Goal: Information Seeking & Learning: Learn about a topic

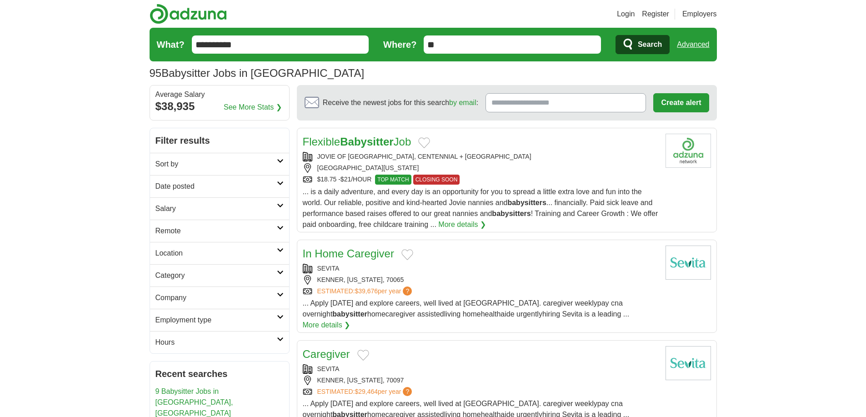
click at [397, 139] on link "Flexible Babysitter Job" at bounding box center [357, 141] width 109 height 12
click at [355, 252] on link "In Home Caregiver" at bounding box center [348, 253] width 91 height 12
click at [333, 348] on link "Caregiver" at bounding box center [326, 354] width 47 height 12
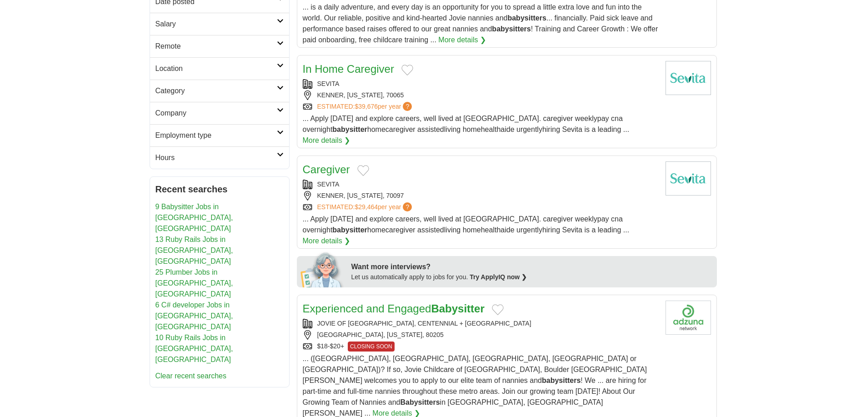
click at [338, 302] on link "Experienced and Engaged Babysitter" at bounding box center [394, 308] width 182 height 12
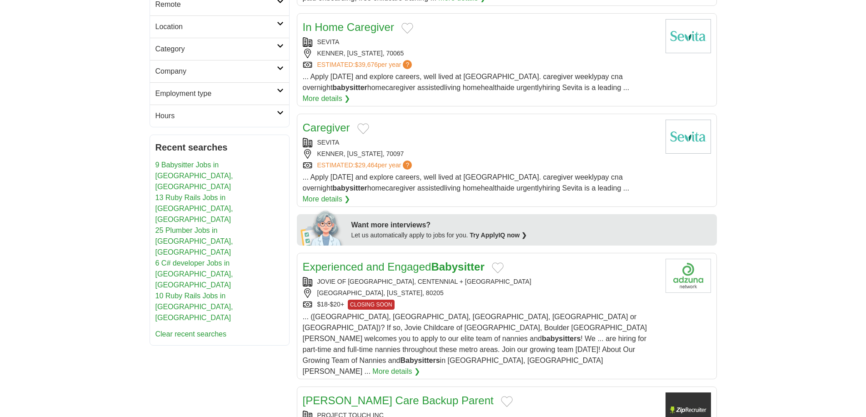
scroll to position [368, 0]
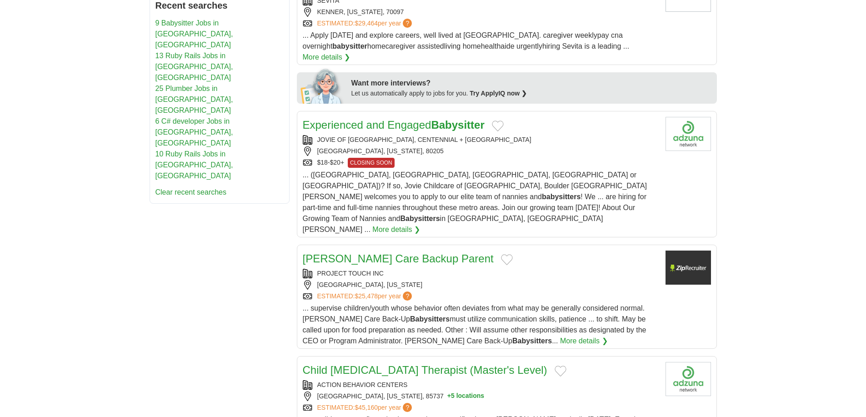
click at [336, 252] on link "[PERSON_NAME] Care Backup Parent" at bounding box center [398, 258] width 191 height 12
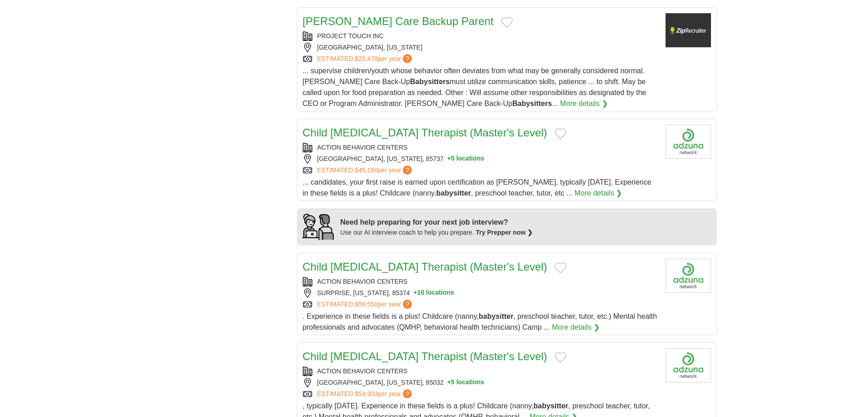
scroll to position [799, 0]
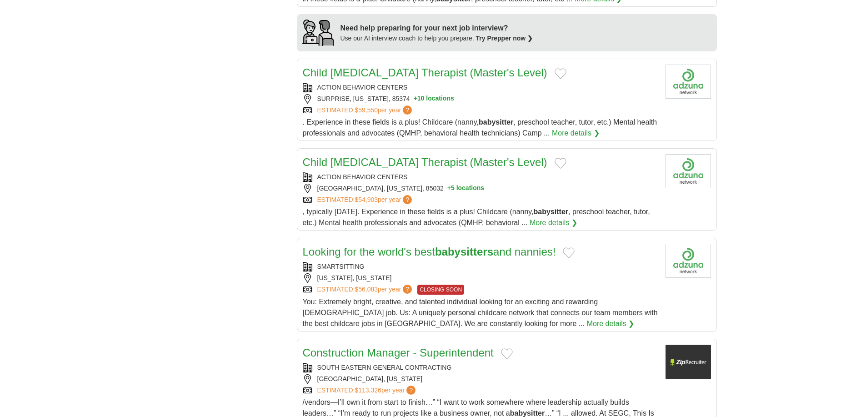
click at [340, 156] on link "Child [MEDICAL_DATA] Therapist (Master's Level)" at bounding box center [425, 162] width 245 height 12
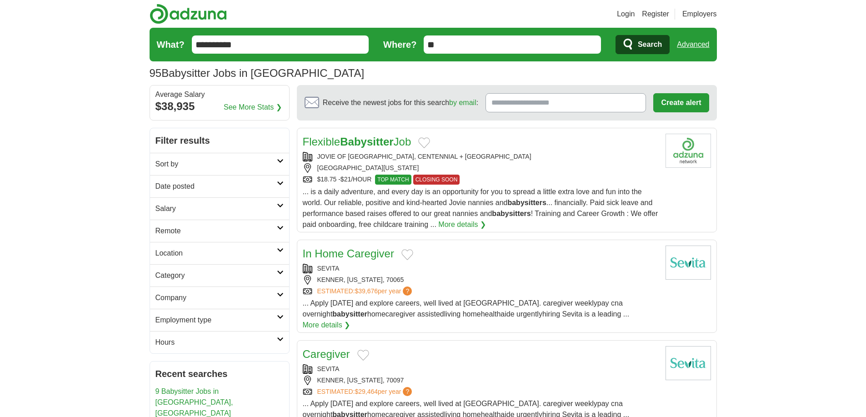
scroll to position [193, 0]
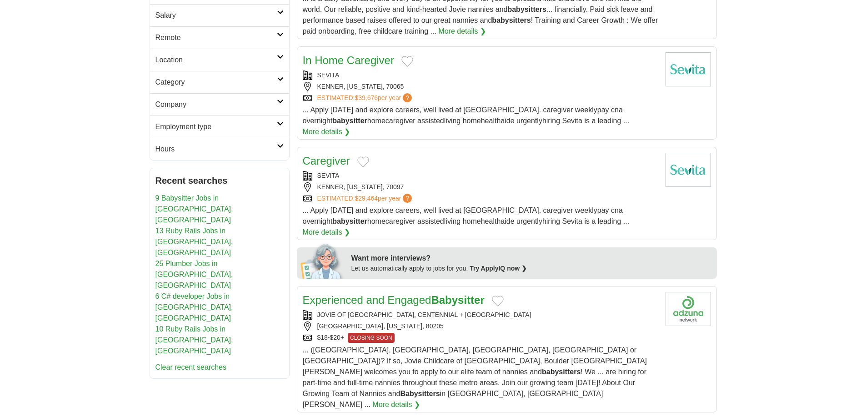
click at [193, 195] on link "9 Babysitter Jobs in [GEOGRAPHIC_DATA], [GEOGRAPHIC_DATA]" at bounding box center [194, 209] width 78 height 30
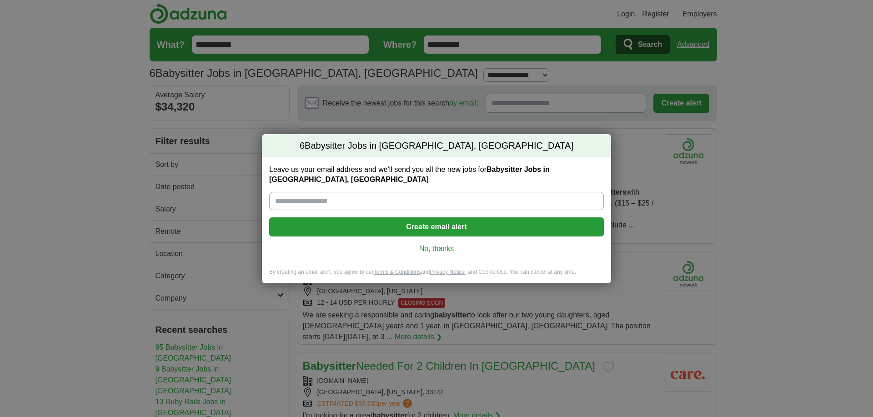
click at [465, 103] on div "6 Babysitter Jobs in Miami, FL Leave us your email address and we'll send you a…" at bounding box center [436, 208] width 873 height 417
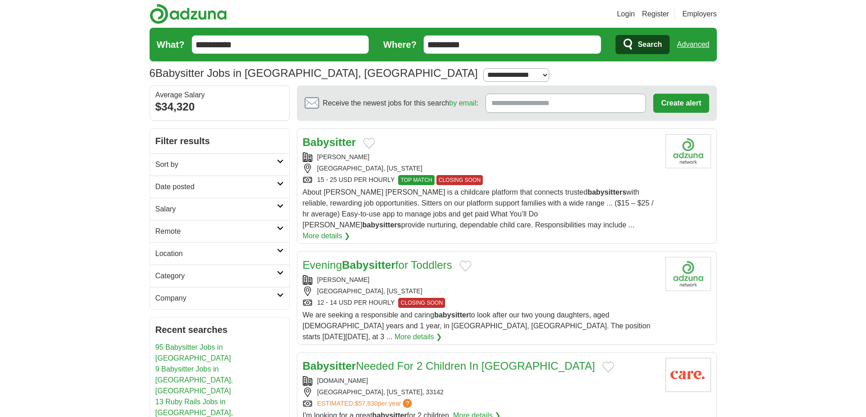
click at [346, 140] on strong "Babysitter" at bounding box center [329, 142] width 53 height 12
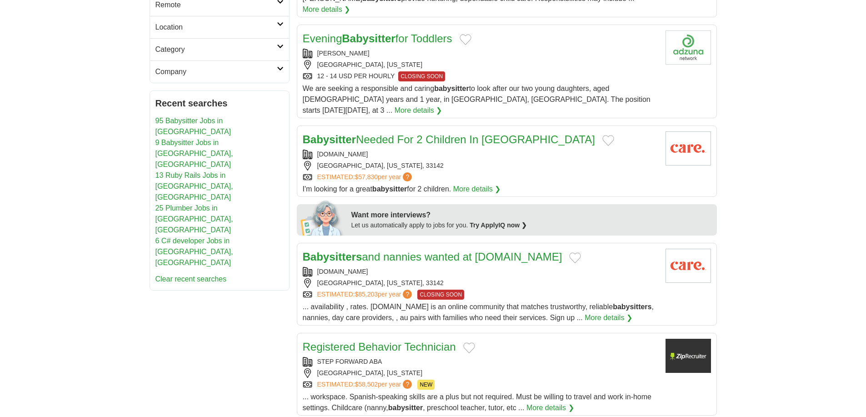
scroll to position [309, 0]
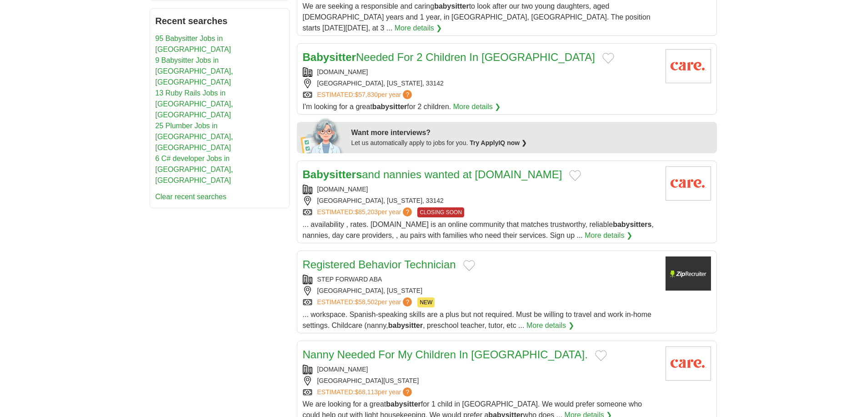
click at [360, 168] on strong "Babysitters" at bounding box center [333, 174] width 60 height 12
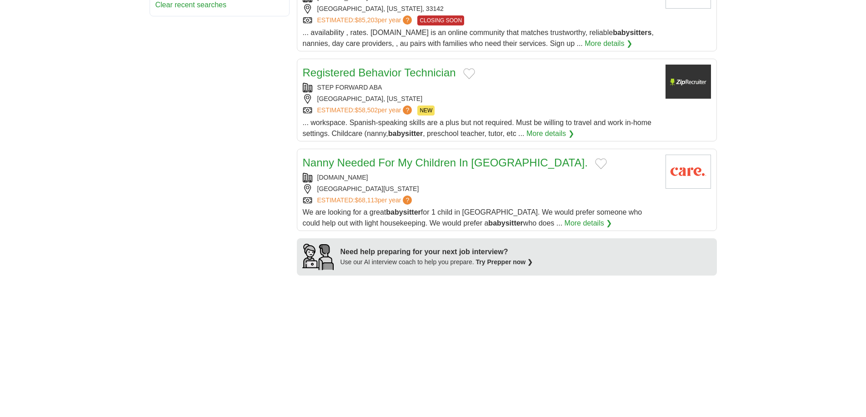
scroll to position [622, 0]
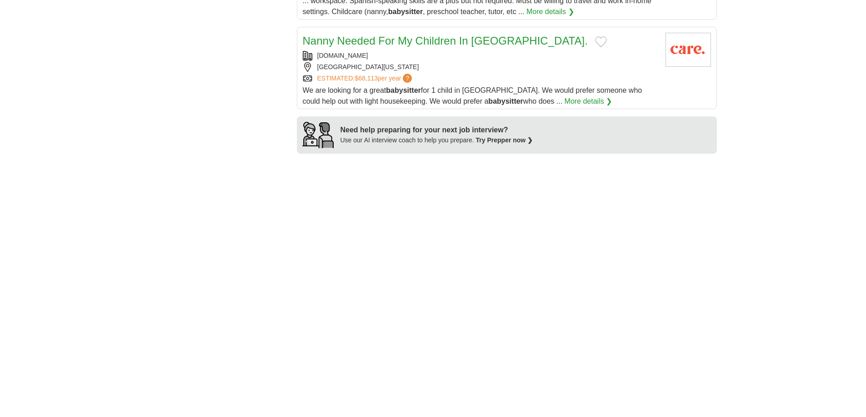
click at [348, 35] on link "Nanny Needed For My Children In Miami Beach." at bounding box center [445, 41] width 285 height 12
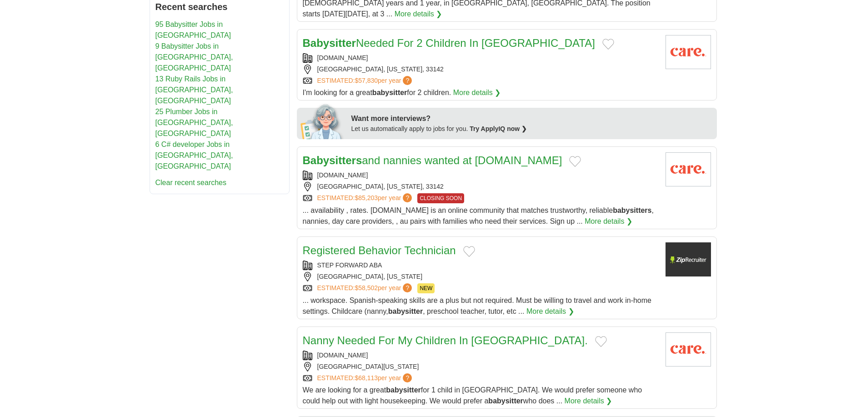
scroll to position [251, 0]
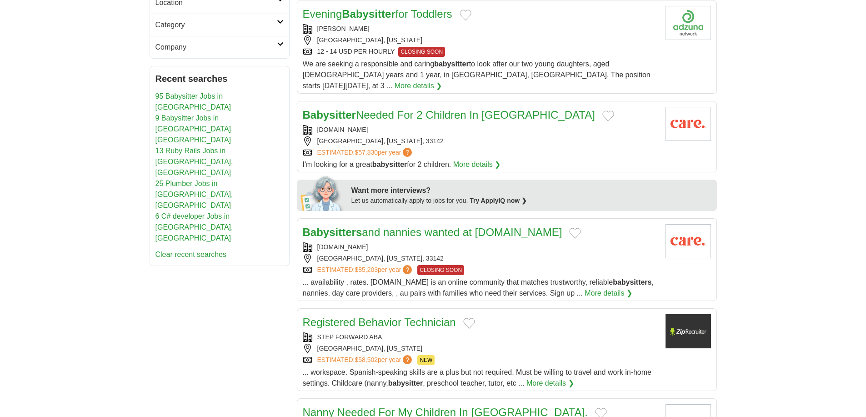
click at [367, 226] on link "Babysitters and nannies wanted at Care.com" at bounding box center [433, 232] width 260 height 12
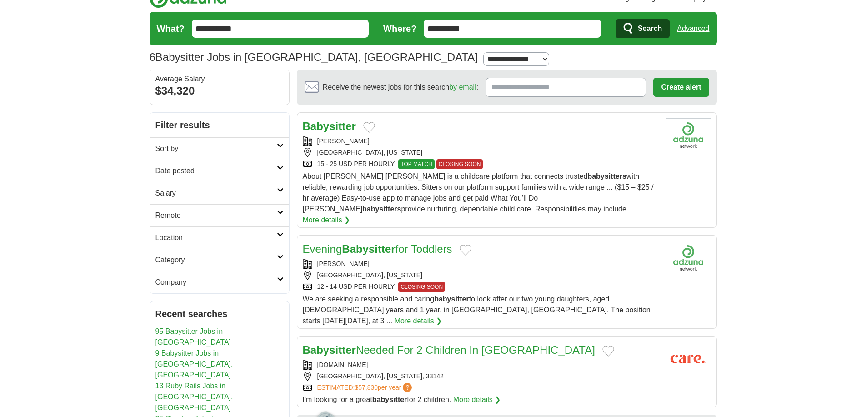
scroll to position [0, 0]
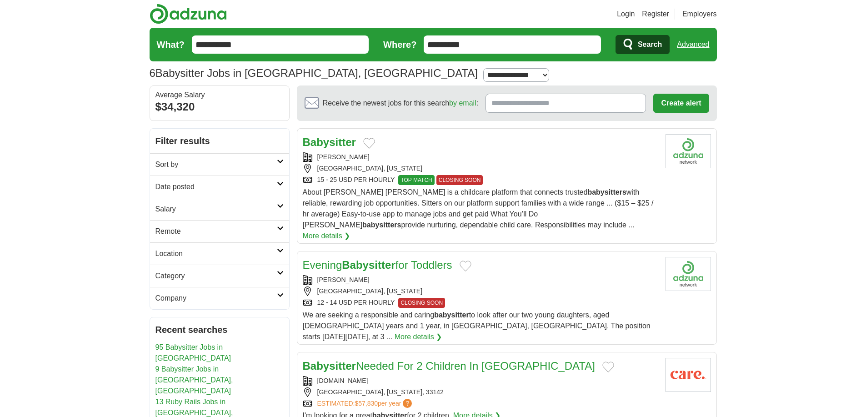
click at [212, 348] on link "95 Babysitter Jobs in [GEOGRAPHIC_DATA]" at bounding box center [193, 352] width 76 height 19
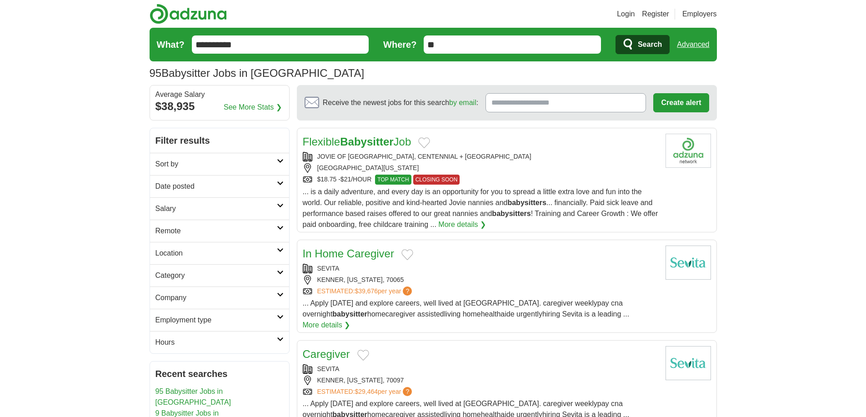
scroll to position [2, 0]
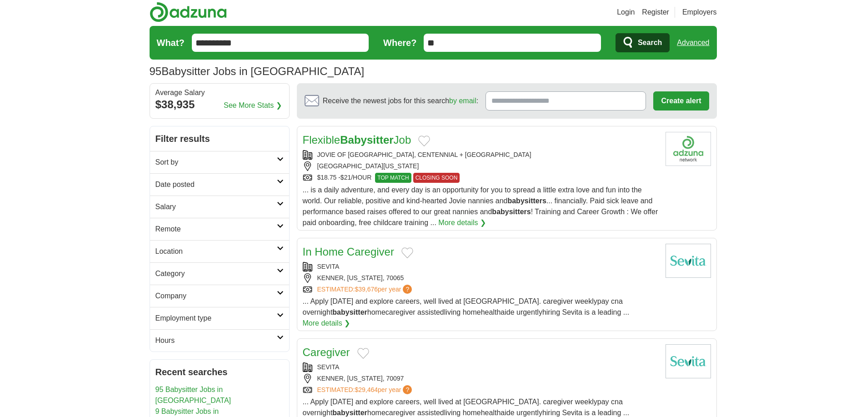
click at [366, 139] on strong "Babysitter" at bounding box center [366, 140] width 53 height 12
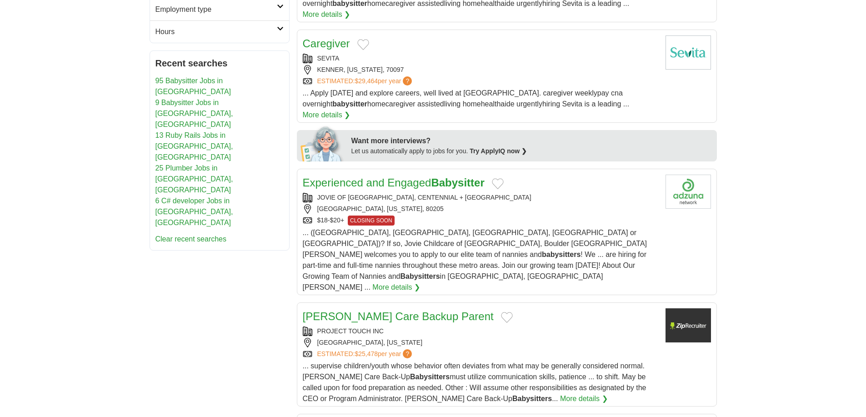
scroll to position [769, 0]
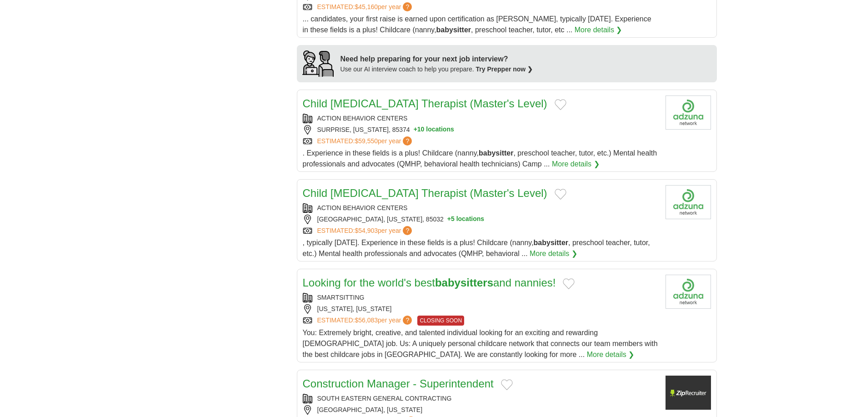
click at [345, 187] on link "Child Autism Therapist (Master's Level)" at bounding box center [425, 193] width 245 height 12
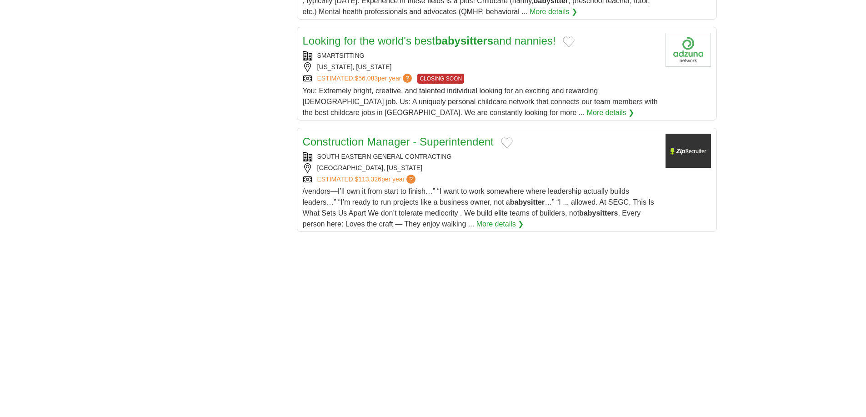
scroll to position [944, 0]
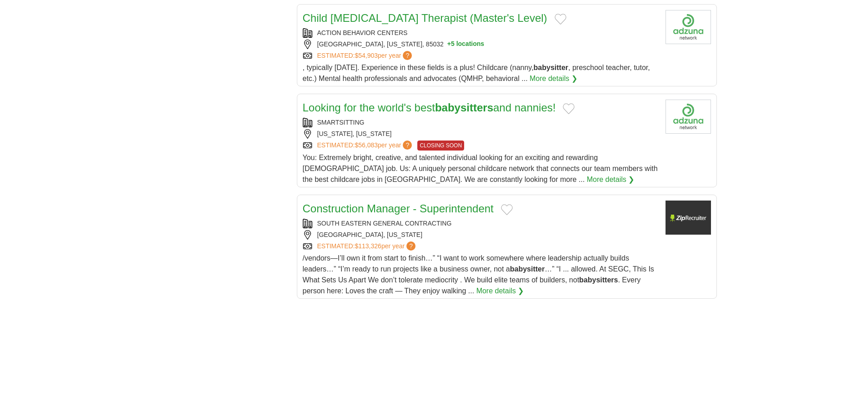
click at [362, 202] on link "Construction Manager - Superintendent" at bounding box center [398, 208] width 191 height 12
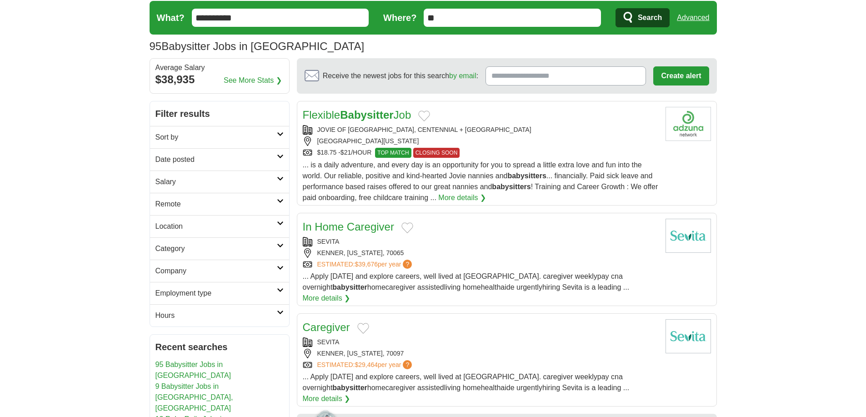
scroll to position [213, 0]
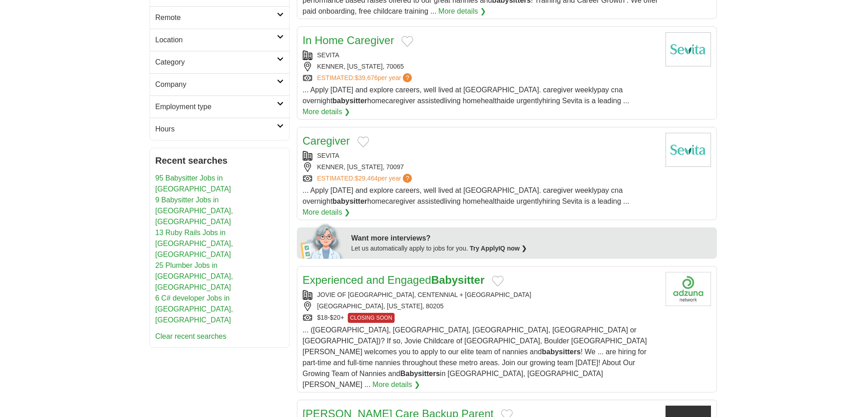
click at [174, 261] on link "25 Plumber Jobs in [GEOGRAPHIC_DATA], [GEOGRAPHIC_DATA]" at bounding box center [194, 276] width 78 height 30
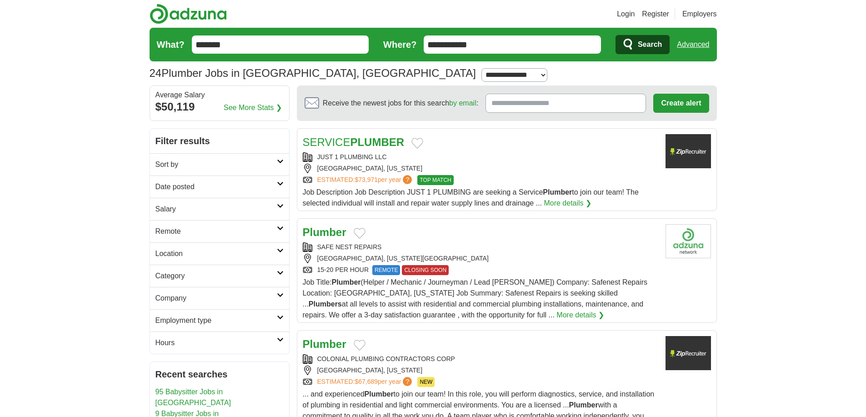
click at [361, 140] on strong "PLUMBER" at bounding box center [377, 142] width 54 height 12
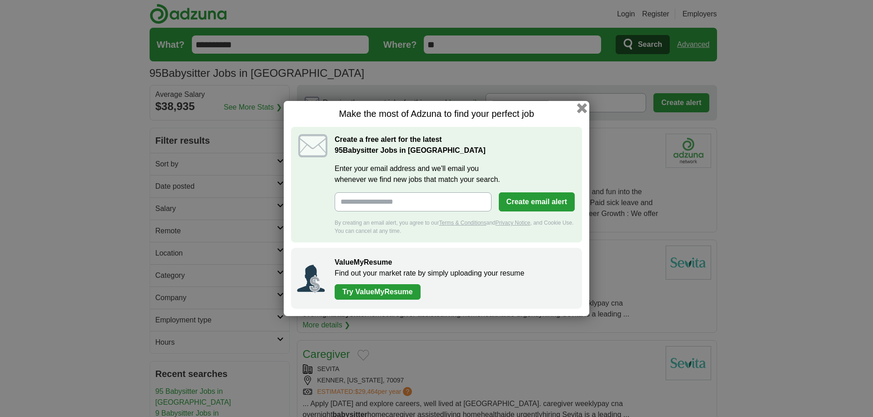
click at [577, 111] on h1 "Make the most of Adzuna to find your perfect job" at bounding box center [436, 113] width 291 height 11
click at [582, 109] on button "button" at bounding box center [582, 108] width 10 height 10
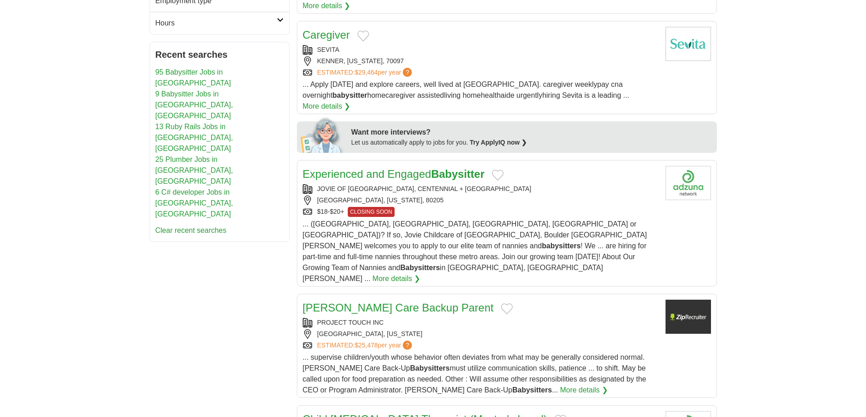
scroll to position [317, 0]
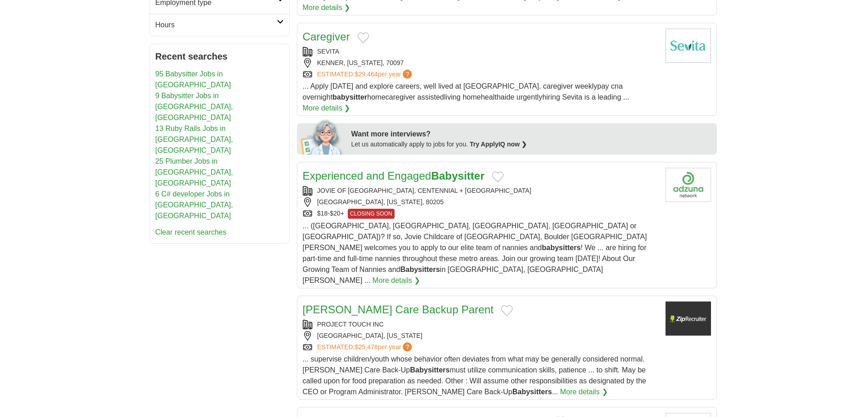
click at [188, 190] on link "6 C# developer Jobs in [GEOGRAPHIC_DATA], [GEOGRAPHIC_DATA]" at bounding box center [194, 205] width 78 height 30
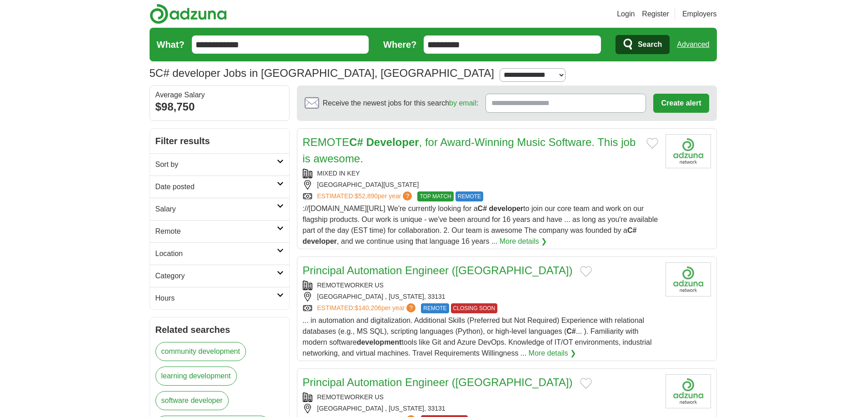
click at [395, 145] on strong "Developer" at bounding box center [392, 142] width 53 height 12
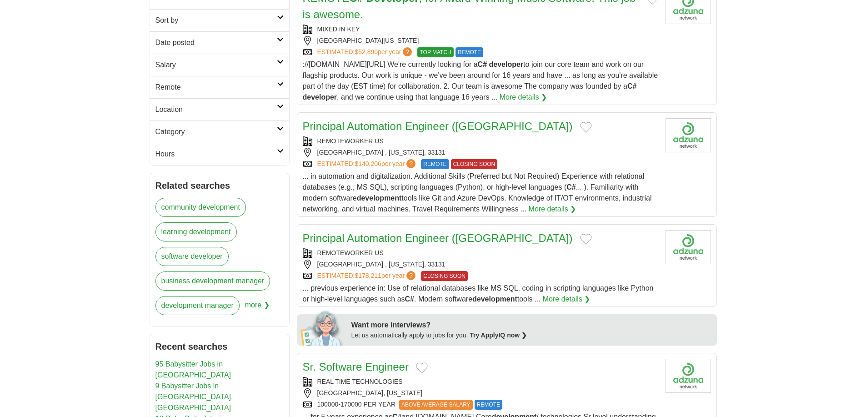
scroll to position [145, 0]
click at [384, 124] on link "Principal Automation Engineer ([GEOGRAPHIC_DATA])" at bounding box center [438, 125] width 270 height 12
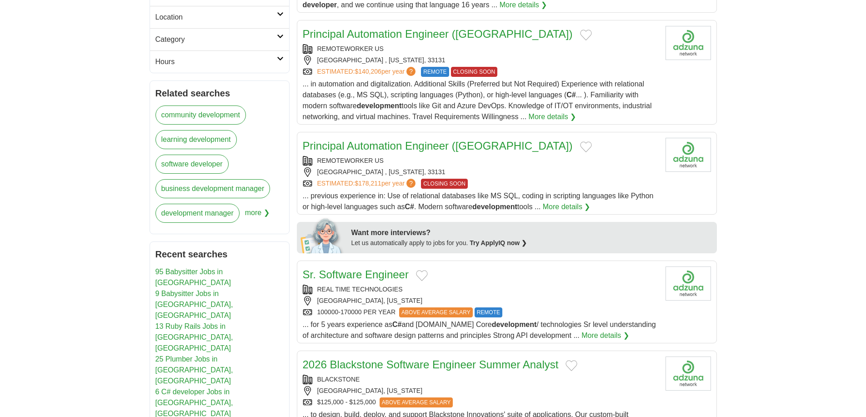
scroll to position [336, 0]
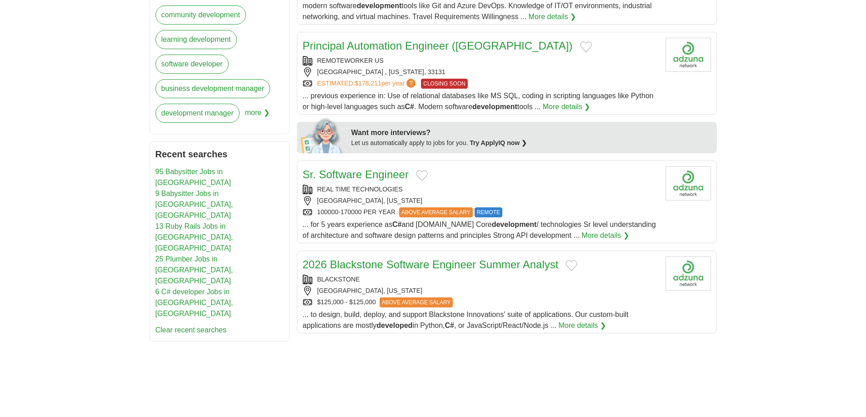
click at [385, 175] on link "Sr. Software Engineer" at bounding box center [356, 174] width 106 height 12
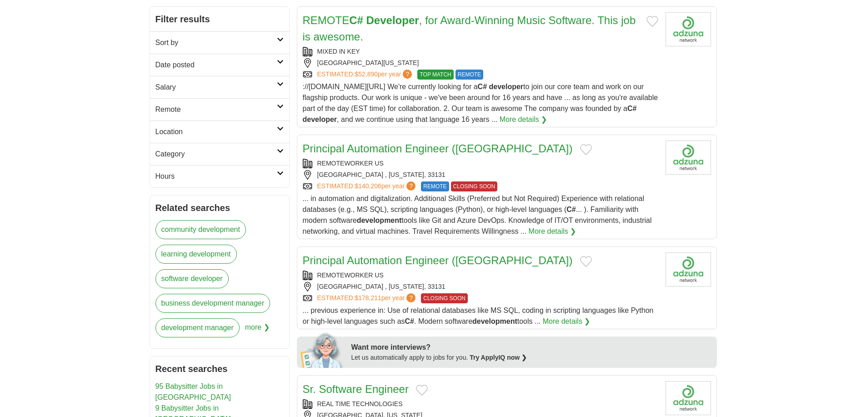
scroll to position [262, 0]
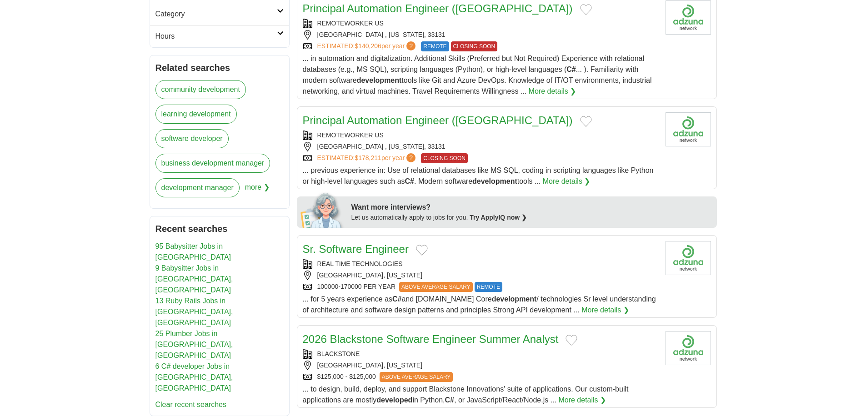
click at [199, 246] on link "95 Babysitter Jobs in [GEOGRAPHIC_DATA]" at bounding box center [193, 251] width 76 height 19
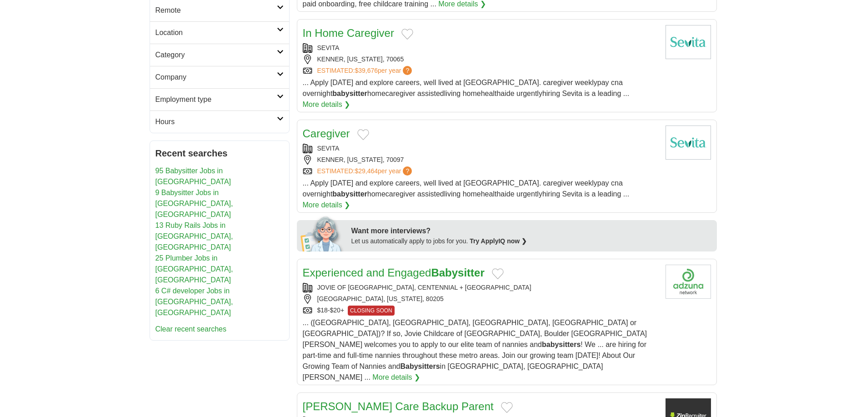
scroll to position [228, 0]
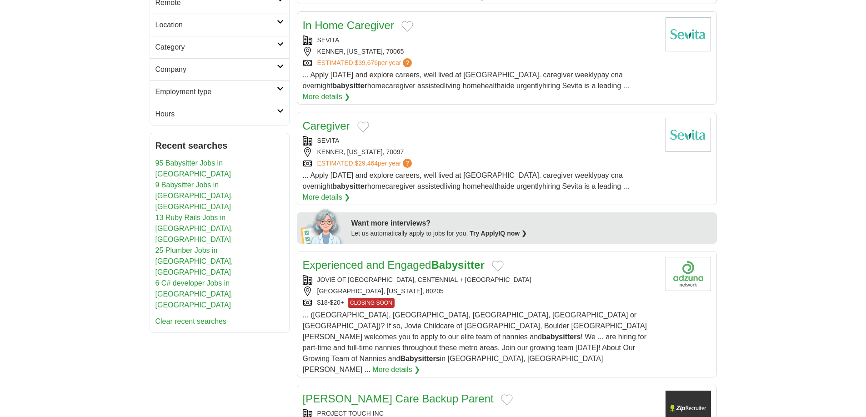
click at [379, 259] on link "Experienced and Engaged Babysitter" at bounding box center [394, 265] width 182 height 12
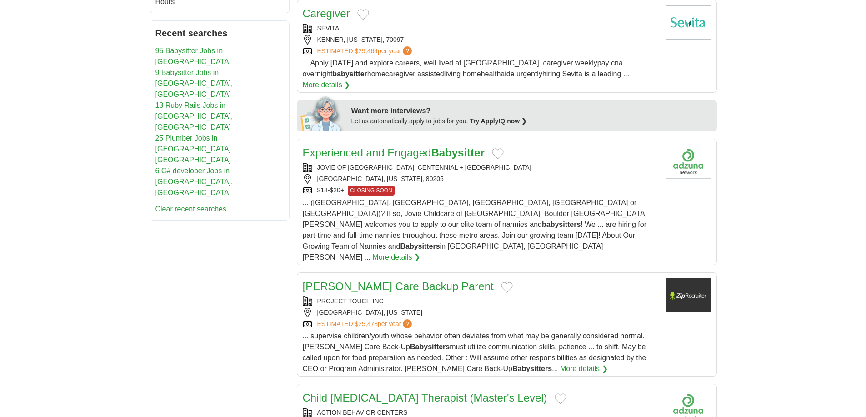
scroll to position [411, 0]
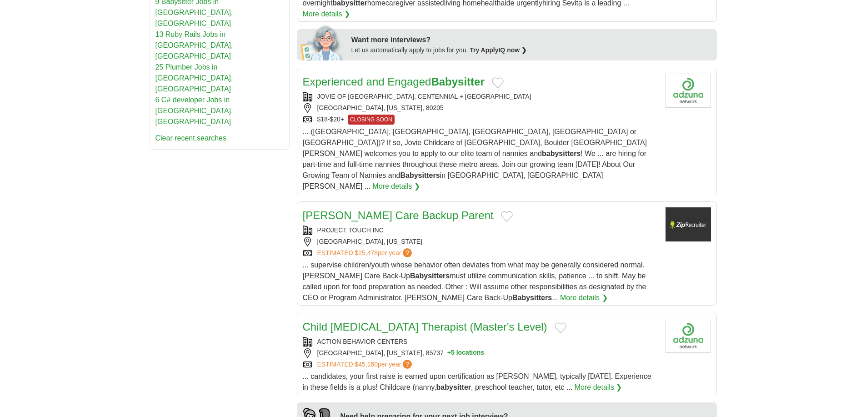
click at [388, 209] on link "Foster Care Backup Parent" at bounding box center [398, 215] width 191 height 12
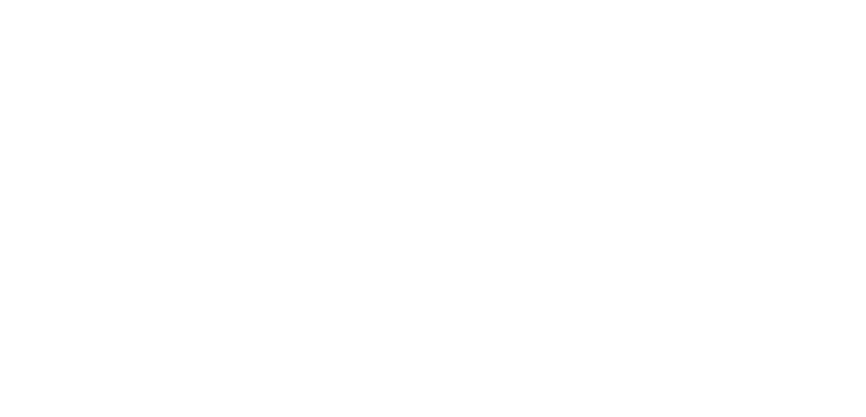
scroll to position [1508, 0]
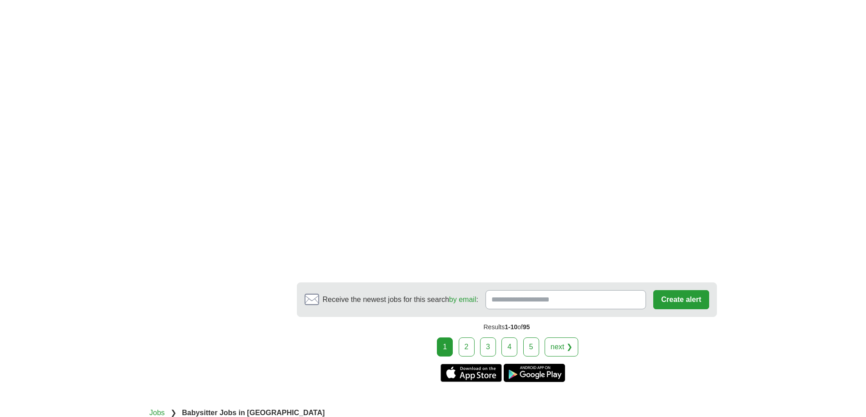
click at [469, 337] on link "2" at bounding box center [467, 346] width 16 height 19
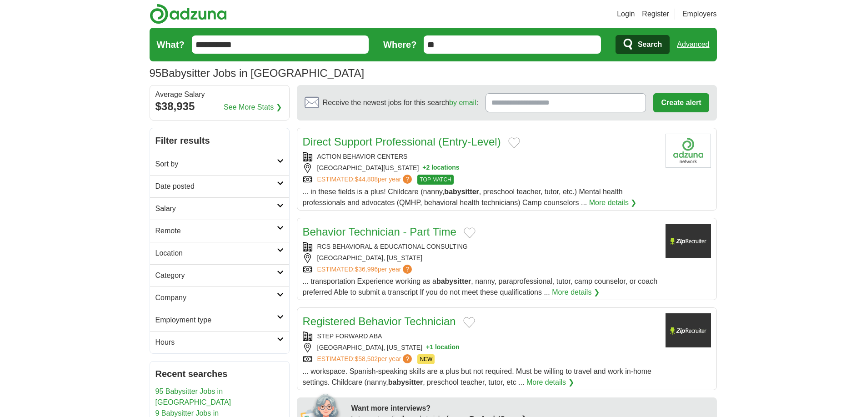
click at [359, 144] on link "Direct Support Professional (Entry-Level)" at bounding box center [402, 141] width 198 height 12
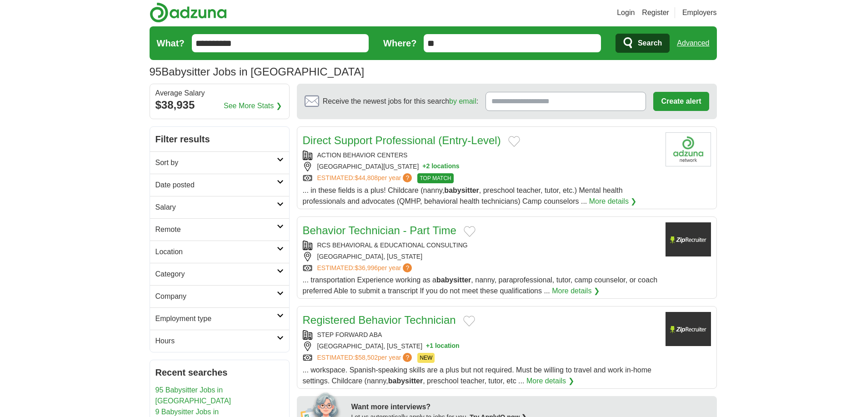
scroll to position [2, 0]
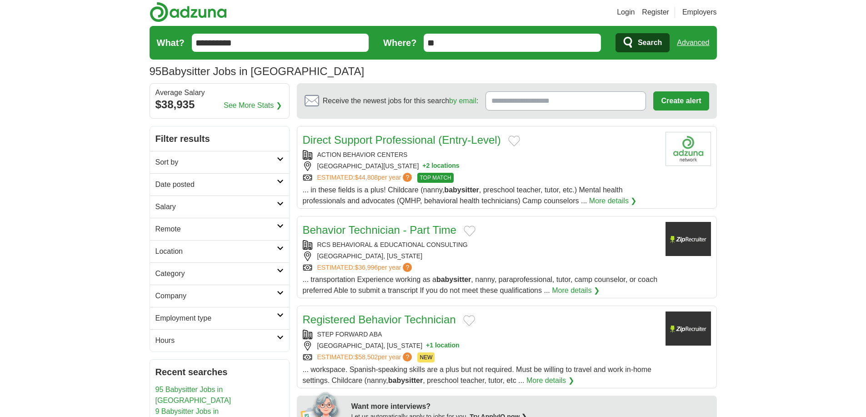
click at [352, 226] on link "Behavior Technician - Part Time" at bounding box center [380, 230] width 154 height 12
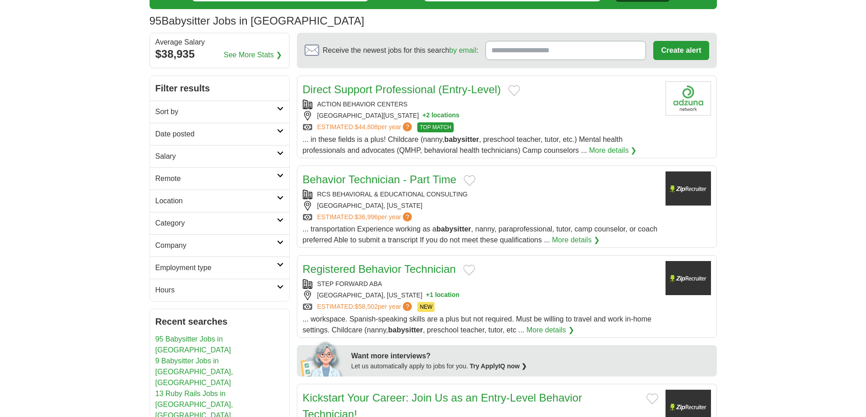
scroll to position [60, 0]
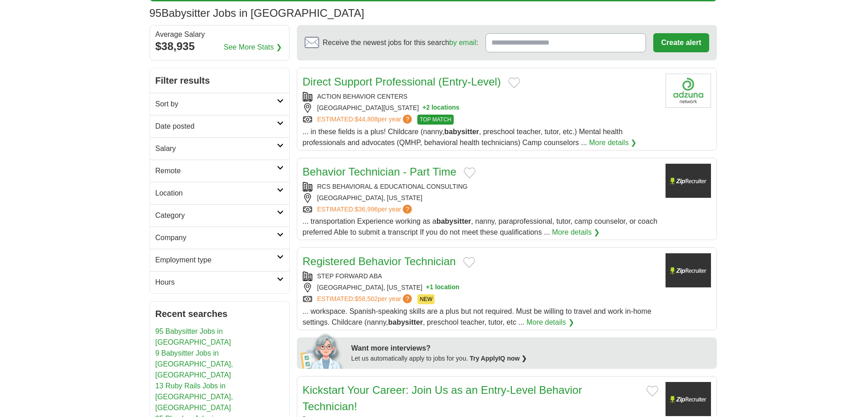
click at [375, 260] on link "Registered Behavior Technician" at bounding box center [379, 261] width 153 height 12
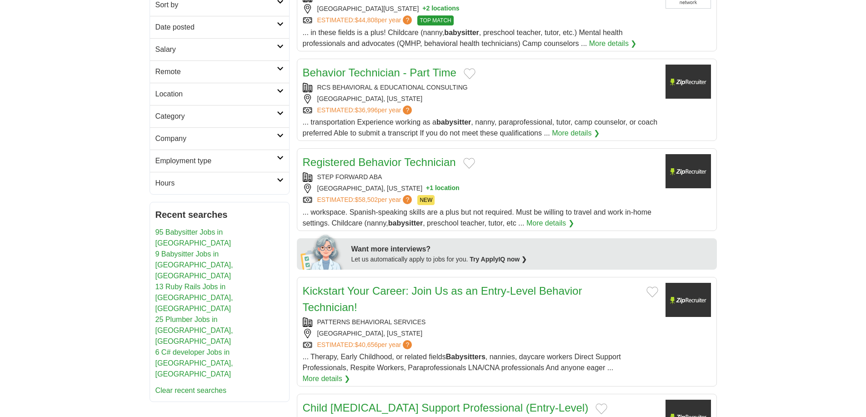
scroll to position [259, 0]
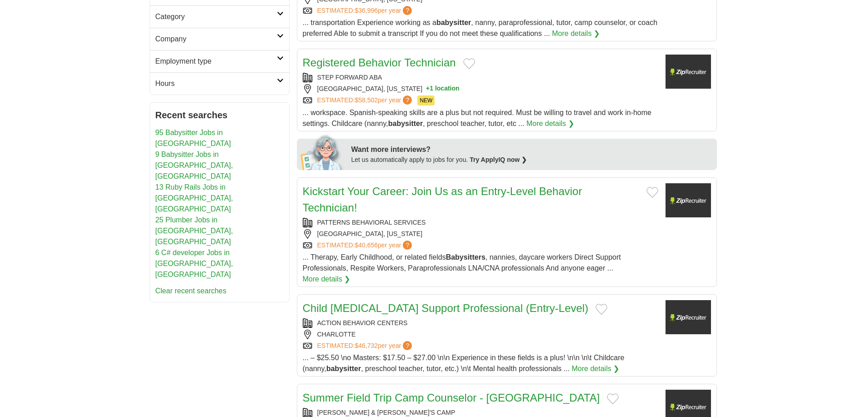
click at [349, 195] on link "Kickstart Your Career: Join Us as an Entry-Level Behavior Technician!" at bounding box center [443, 199] width 280 height 29
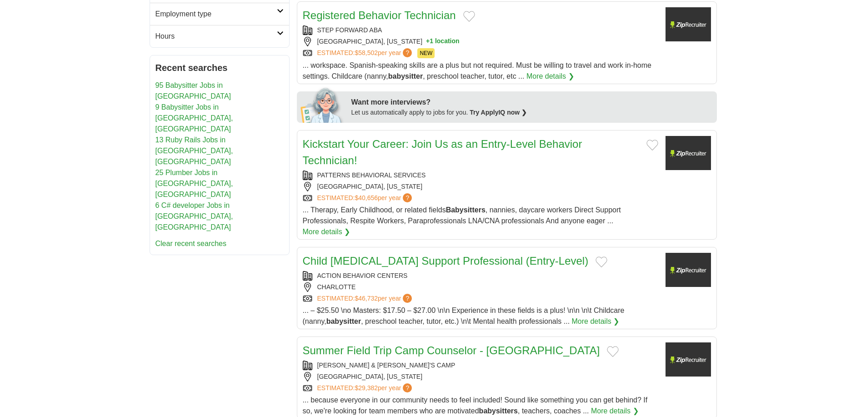
scroll to position [309, 0]
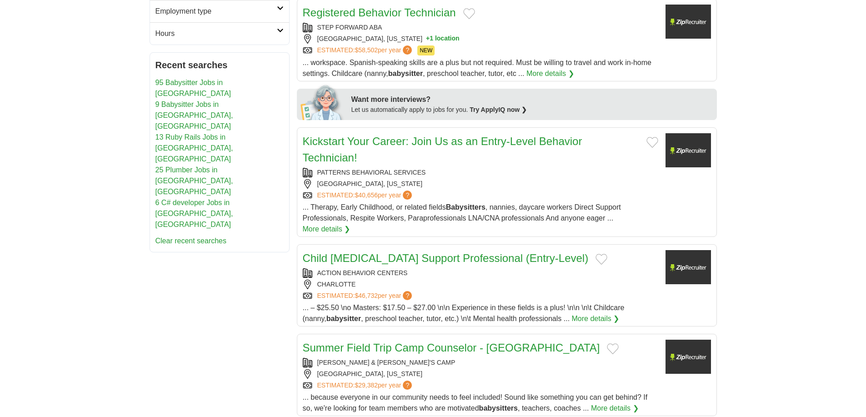
click at [340, 261] on link "Child [MEDICAL_DATA] Support Professional (Entry-Level)" at bounding box center [446, 258] width 286 height 12
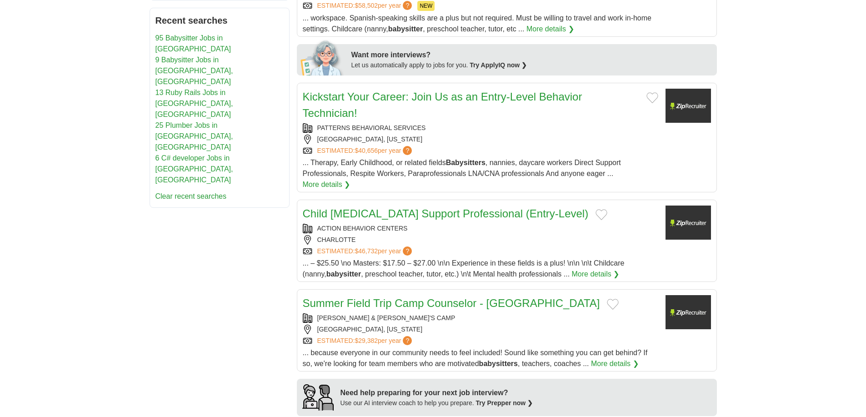
scroll to position [489, 0]
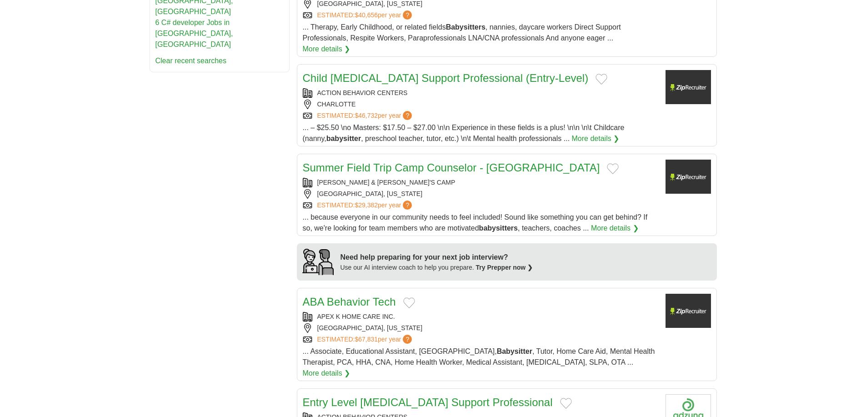
click at [390, 167] on link "Summer Field Trip Camp Counselor - Arlington" at bounding box center [451, 167] width 297 height 12
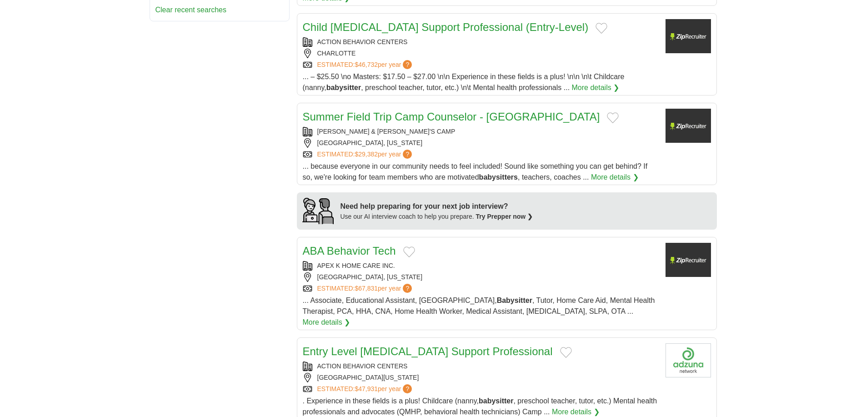
scroll to position [572, 0]
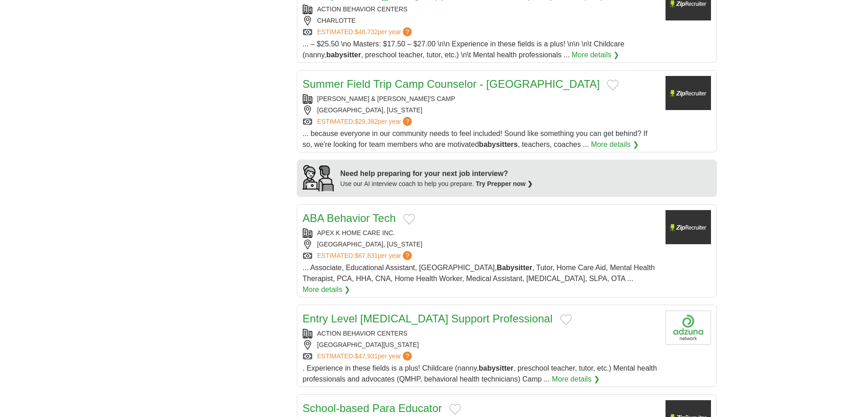
click at [347, 216] on link "ABA Behavior Tech" at bounding box center [349, 218] width 93 height 12
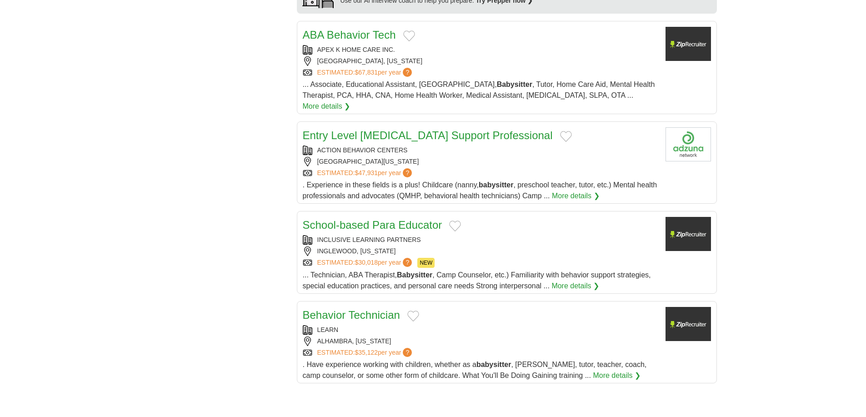
drag, startPoint x: 368, startPoint y: 215, endPoint x: 381, endPoint y: 208, distance: 14.4
click at [368, 219] on link "School-based Para Educator" at bounding box center [373, 225] width 140 height 12
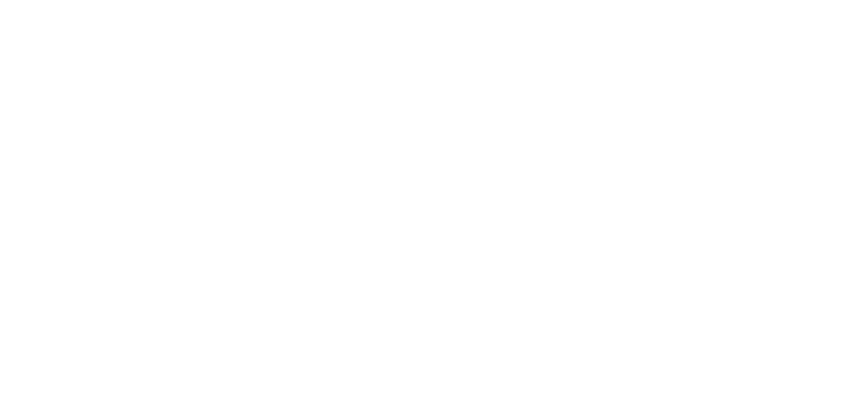
scroll to position [1383, 0]
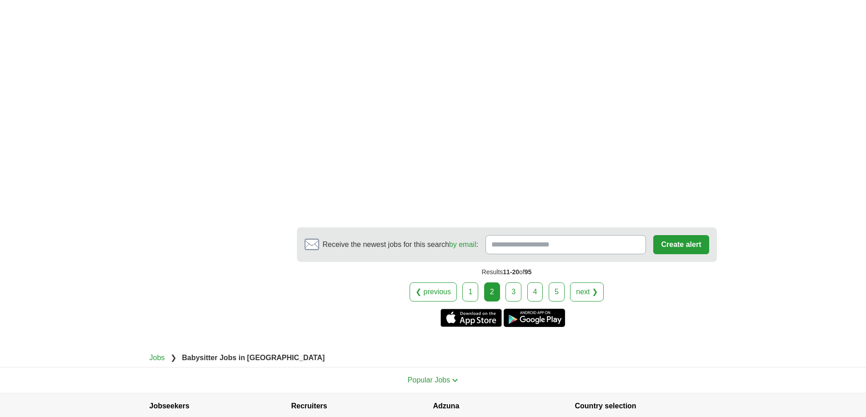
click at [471, 282] on link "1" at bounding box center [470, 291] width 16 height 19
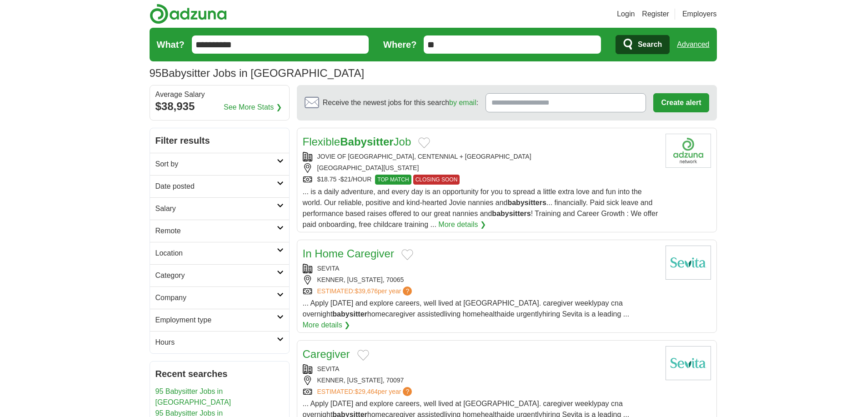
click at [385, 142] on strong "Babysitter" at bounding box center [366, 141] width 53 height 12
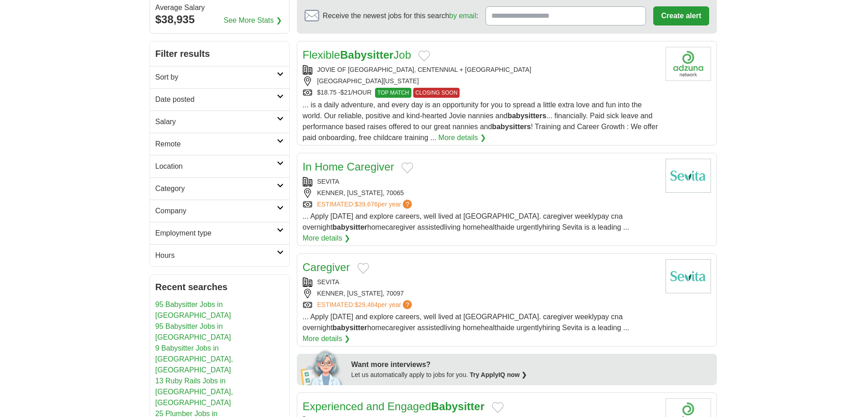
scroll to position [87, 0]
click at [216, 376] on link "13 Ruby Rails Jobs in [GEOGRAPHIC_DATA], [GEOGRAPHIC_DATA]" at bounding box center [194, 391] width 78 height 30
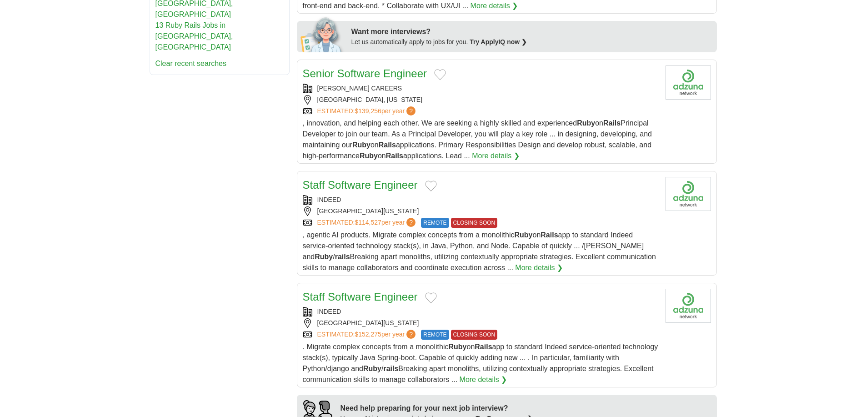
scroll to position [614, 0]
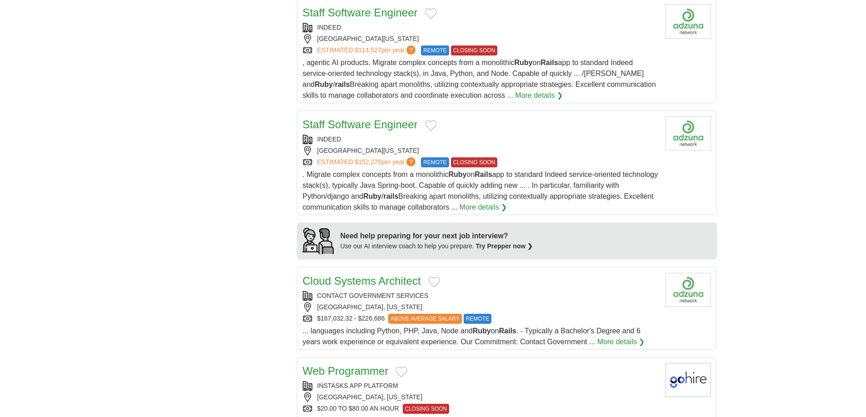
click at [345, 124] on link "Staff Software Engineer" at bounding box center [360, 124] width 115 height 12
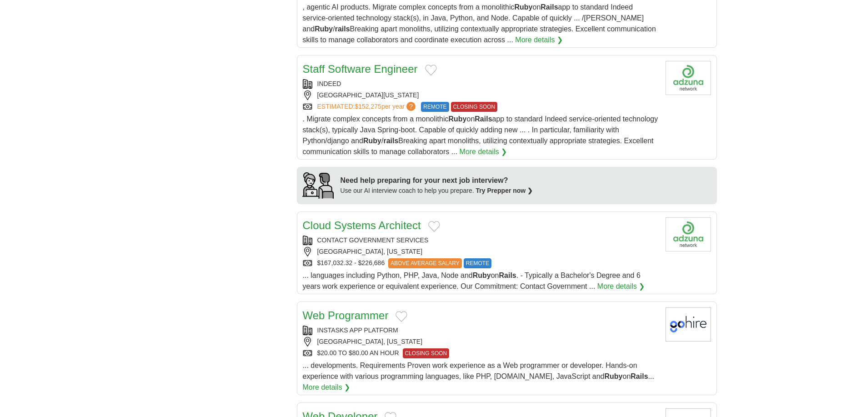
scroll to position [703, 0]
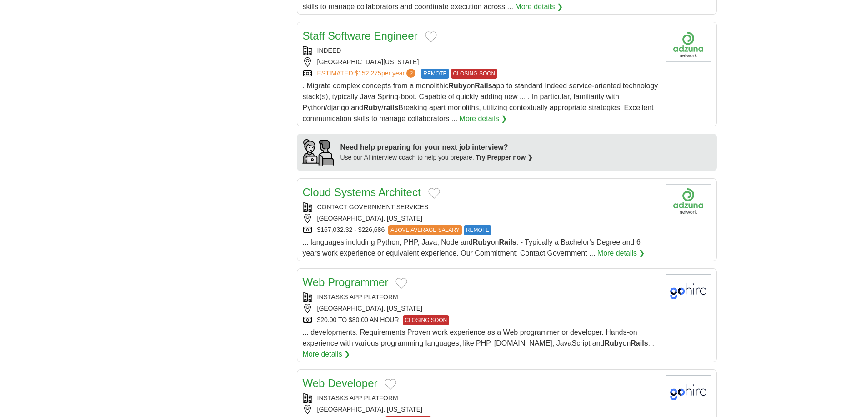
click at [352, 283] on link "Web Programmer" at bounding box center [346, 282] width 86 height 12
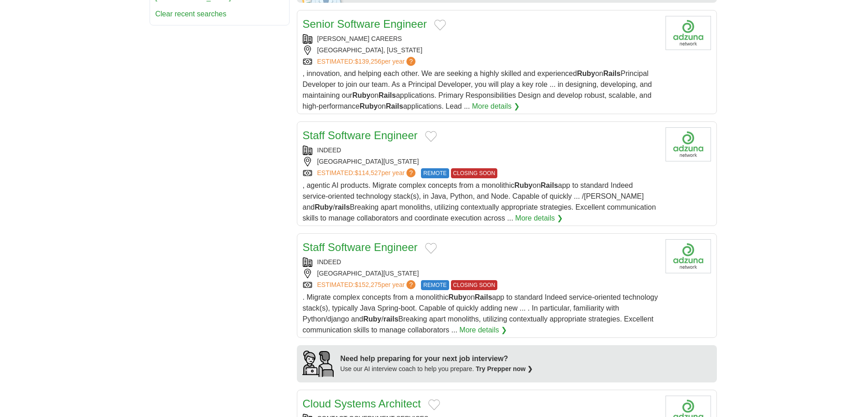
scroll to position [398, 0]
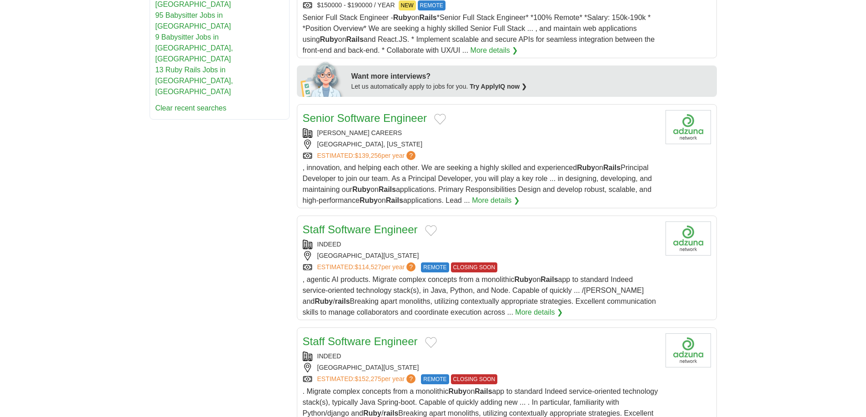
click at [388, 120] on link "Senior Software Engineer" at bounding box center [365, 118] width 125 height 12
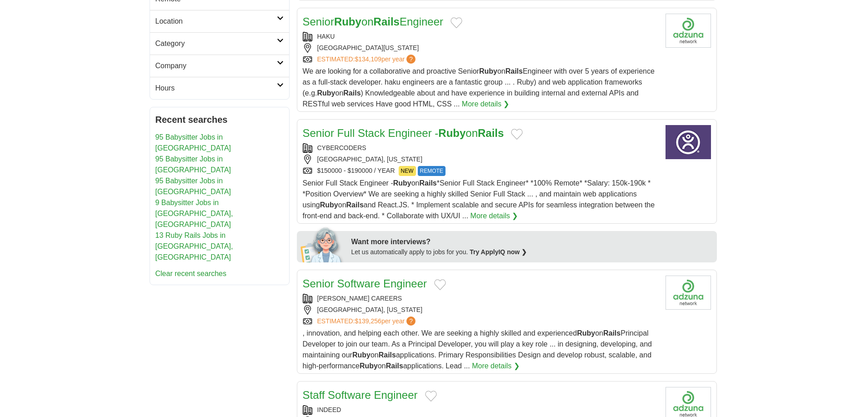
scroll to position [229, 0]
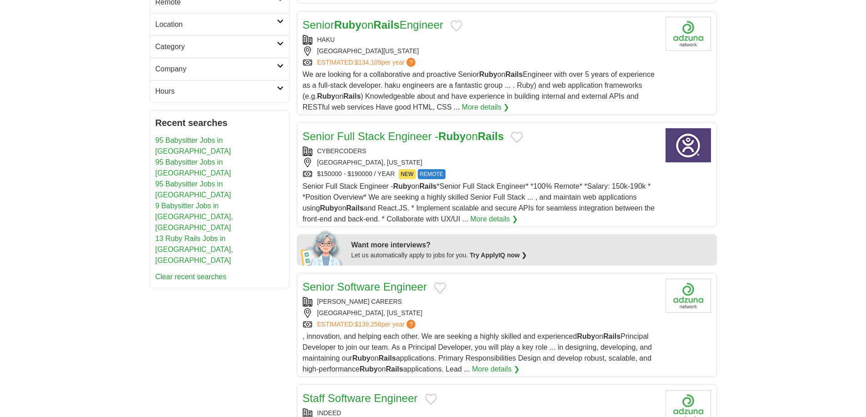
click at [328, 129] on h2 "Senior Full Stack Engineer - Ruby on Rails" at bounding box center [403, 136] width 201 height 16
